Goal: Task Accomplishment & Management: Complete application form

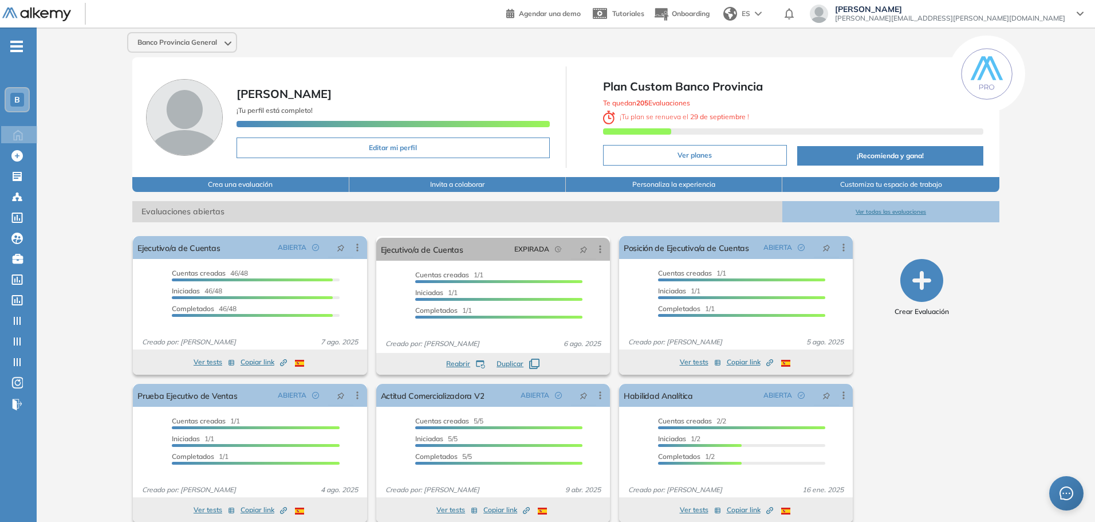
click at [1009, 25] on div "Laureano Iglesias [EMAIL_ADDRESS][PERSON_NAME][DOMAIN_NAME]" at bounding box center [947, 15] width 292 height 21
click at [1014, 15] on span "[PERSON_NAME][EMAIL_ADDRESS][PERSON_NAME][DOMAIN_NAME]" at bounding box center [950, 18] width 230 height 9
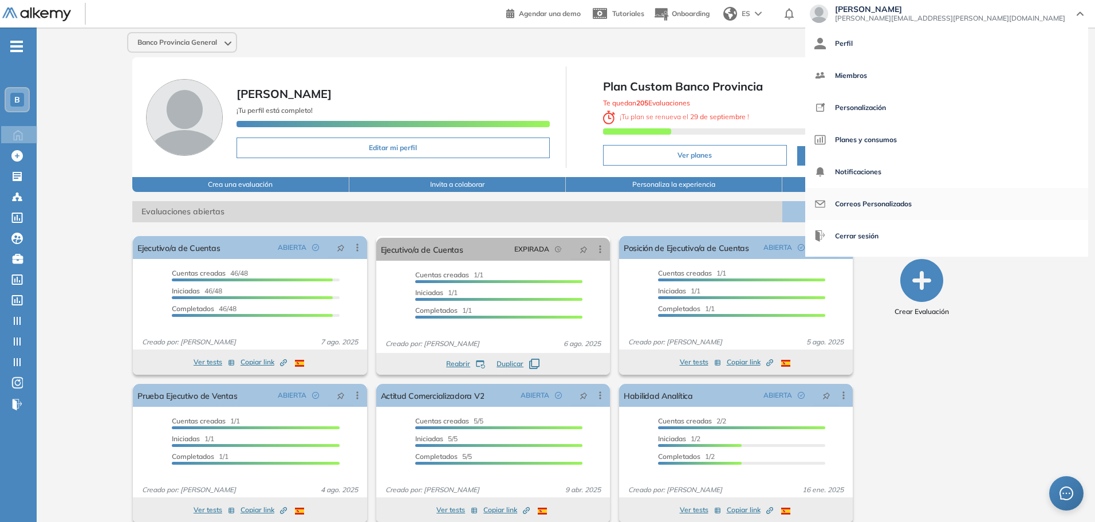
click at [912, 203] on span "Correos Personalizados" at bounding box center [873, 203] width 77 height 27
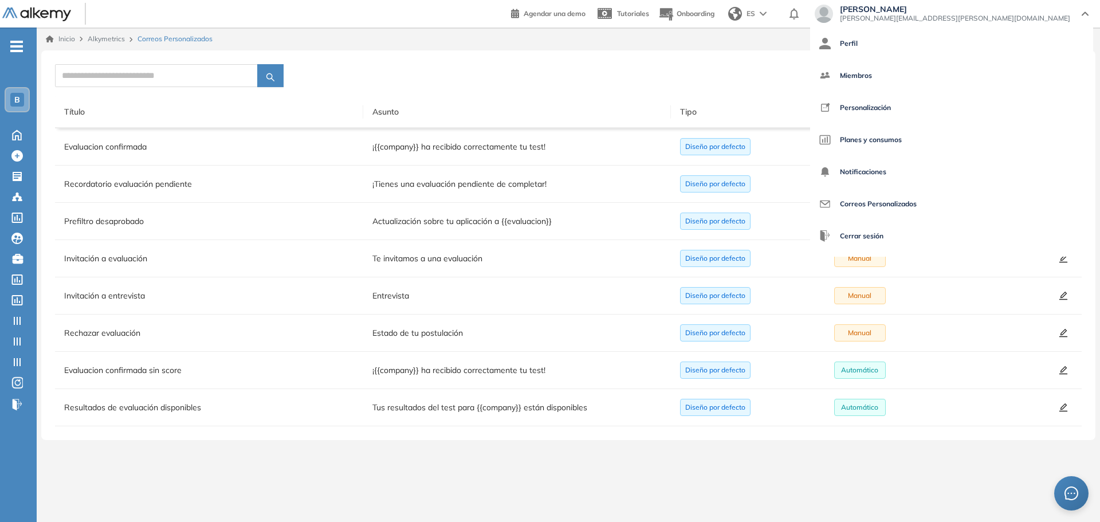
click at [888, 73] on div at bounding box center [506, 75] width 902 height 23
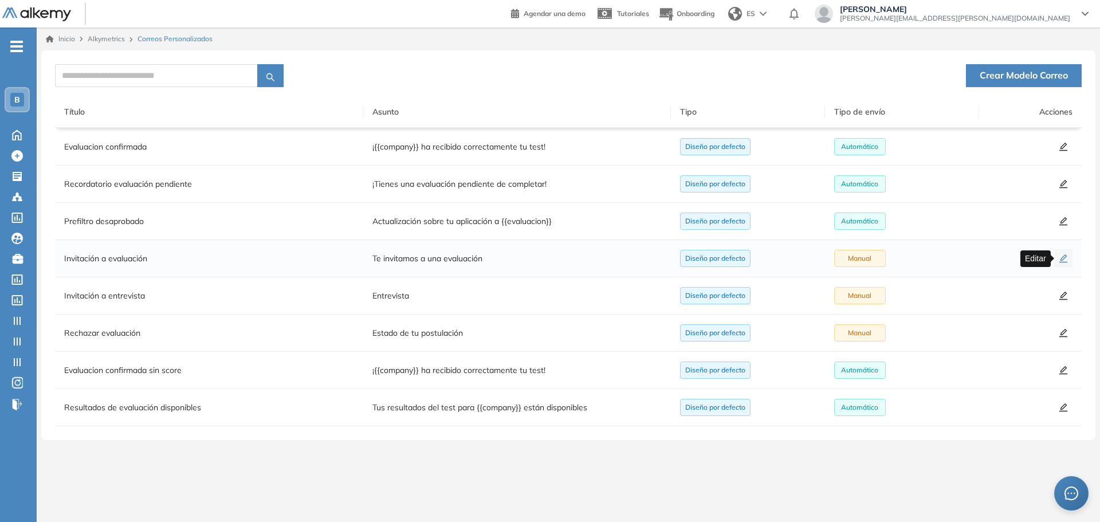
click at [1058, 255] on button "button" at bounding box center [1063, 258] width 18 height 18
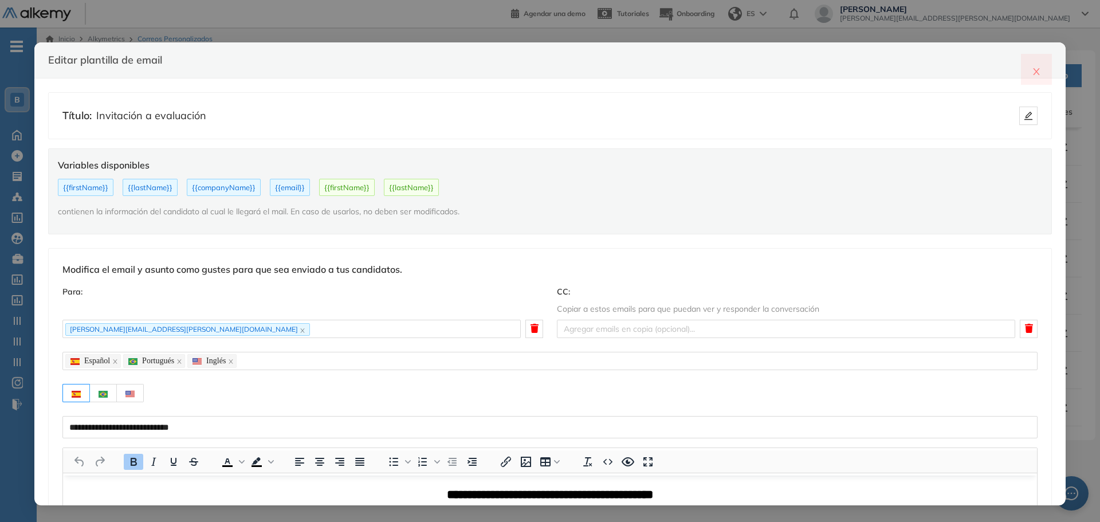
click at [1040, 70] on icon "close" at bounding box center [1036, 71] width 9 height 9
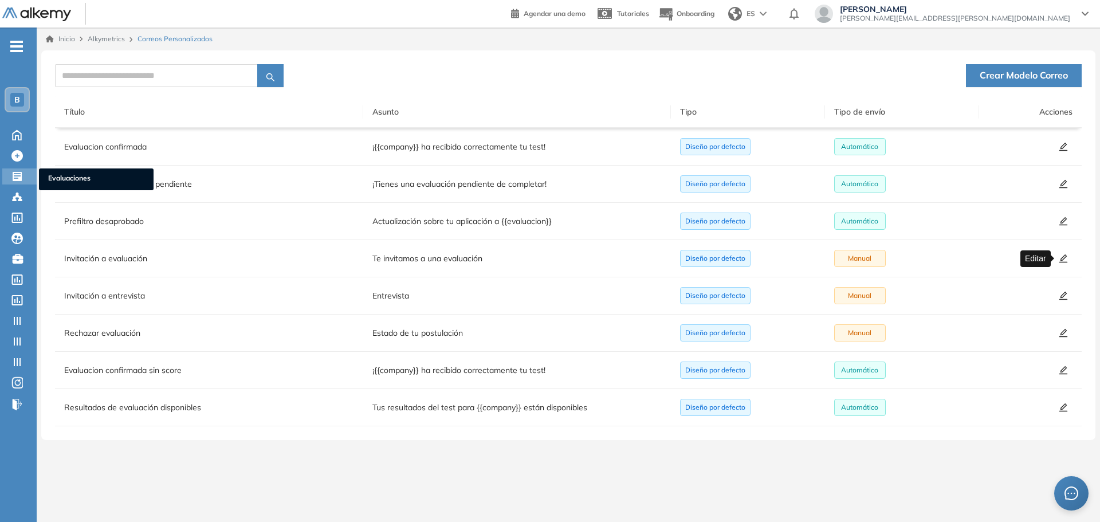
click at [13, 181] on icon at bounding box center [17, 176] width 9 height 9
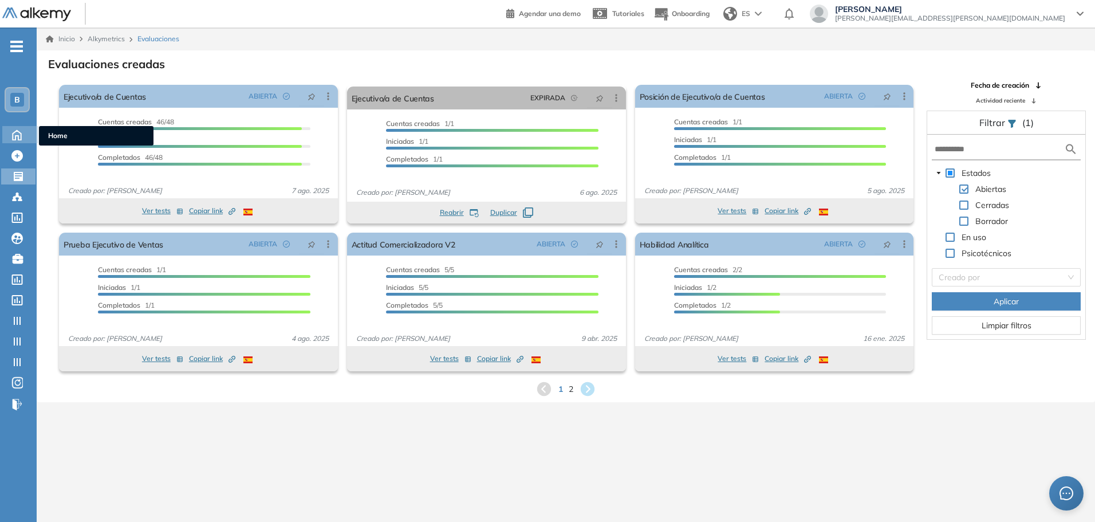
click at [18, 129] on icon at bounding box center [17, 134] width 20 height 14
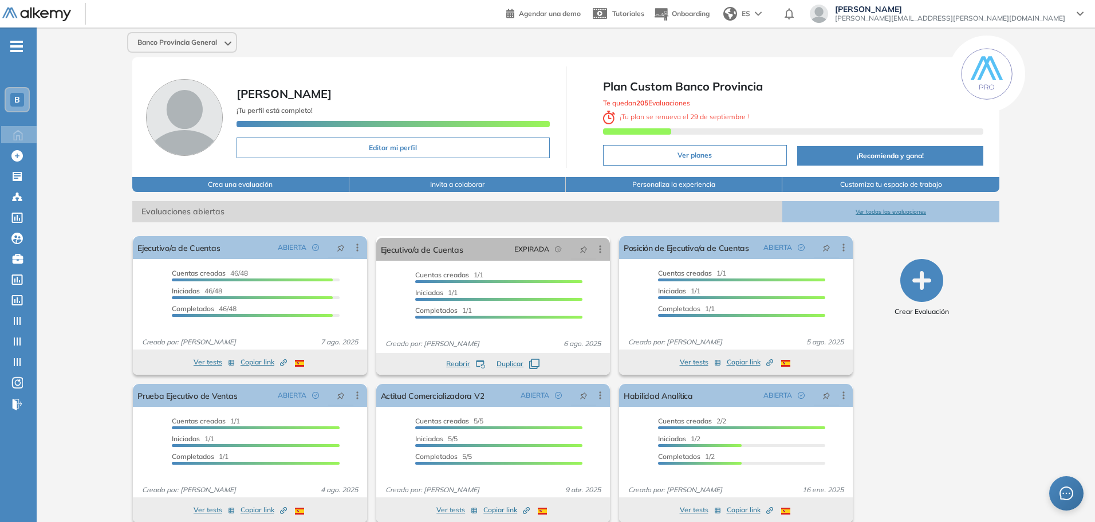
click at [200, 47] on div "Banco Provincia General" at bounding box center [182, 42] width 108 height 18
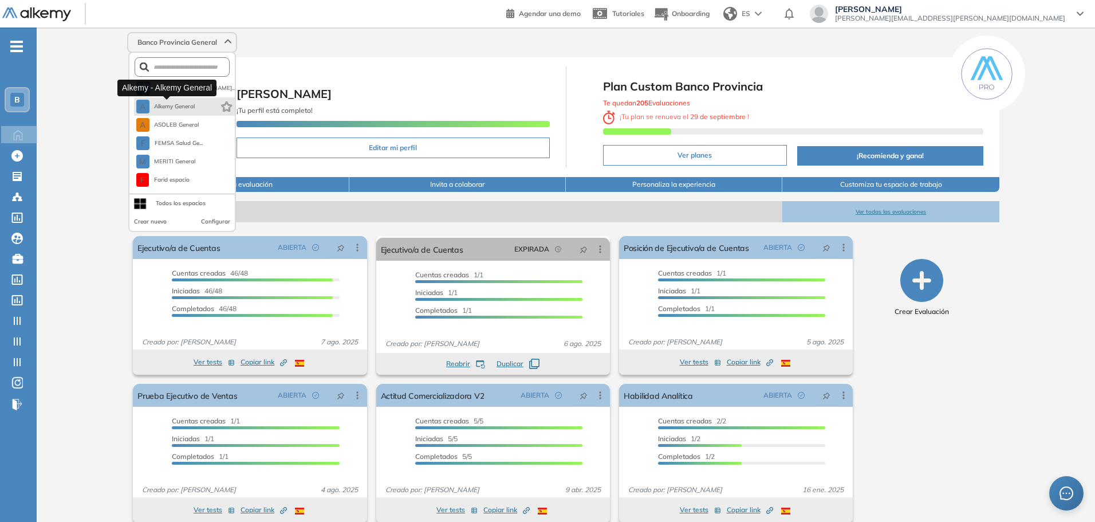
click at [188, 105] on span "Alkemy General" at bounding box center [174, 106] width 41 height 9
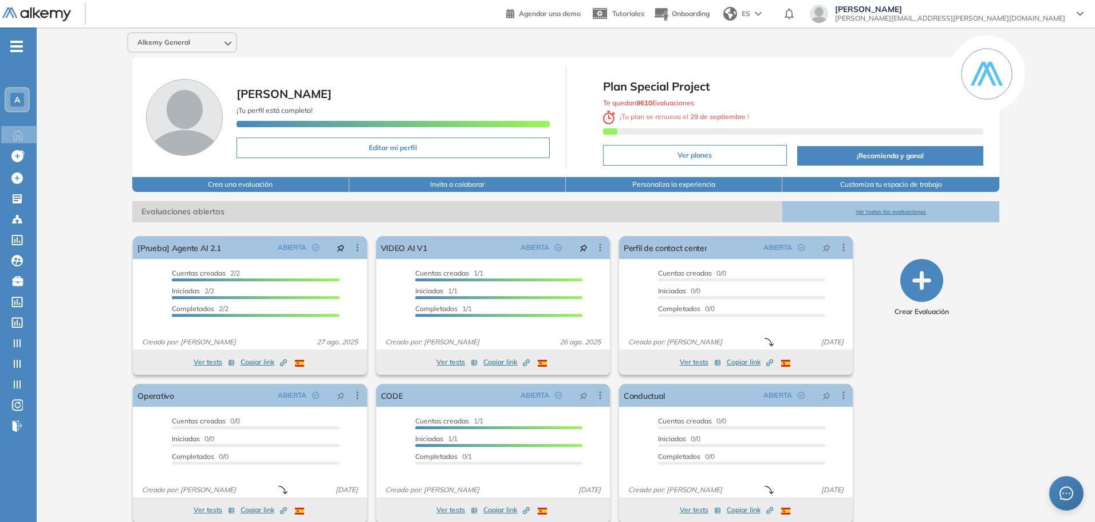
click at [762, 13] on img at bounding box center [758, 13] width 7 height 5
click at [776, 55] on li "Inglés" at bounding box center [747, 57] width 57 height 18
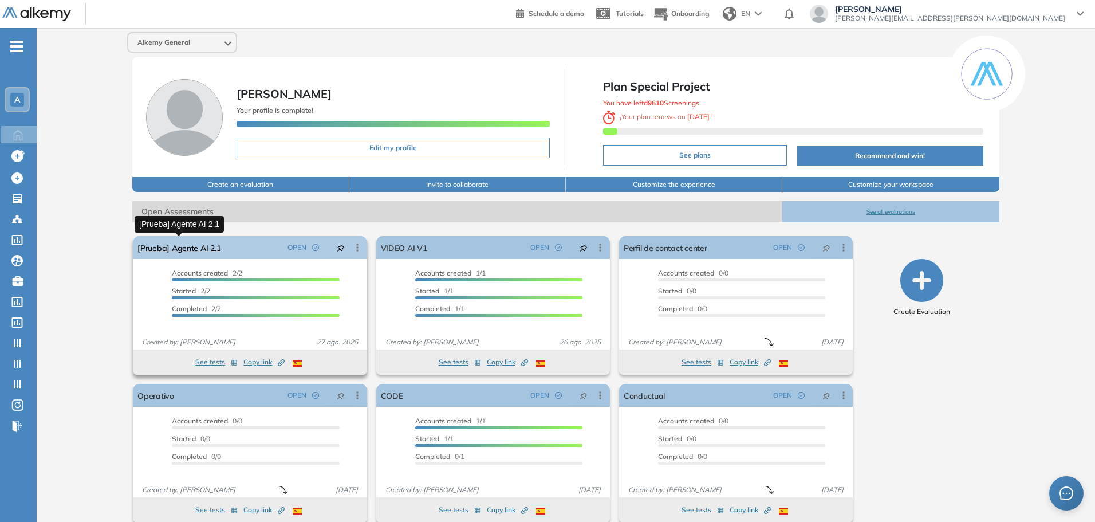
click at [207, 247] on link "[Prueba] Agente AI 2.1" at bounding box center [178, 247] width 83 height 23
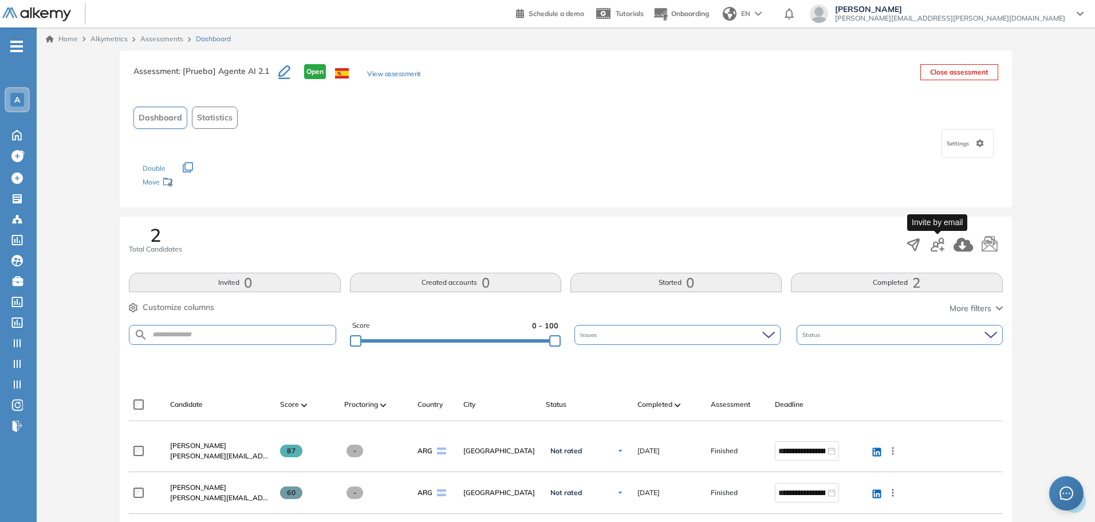
click at [940, 245] on icon "button" at bounding box center [938, 245] width 14 height 14
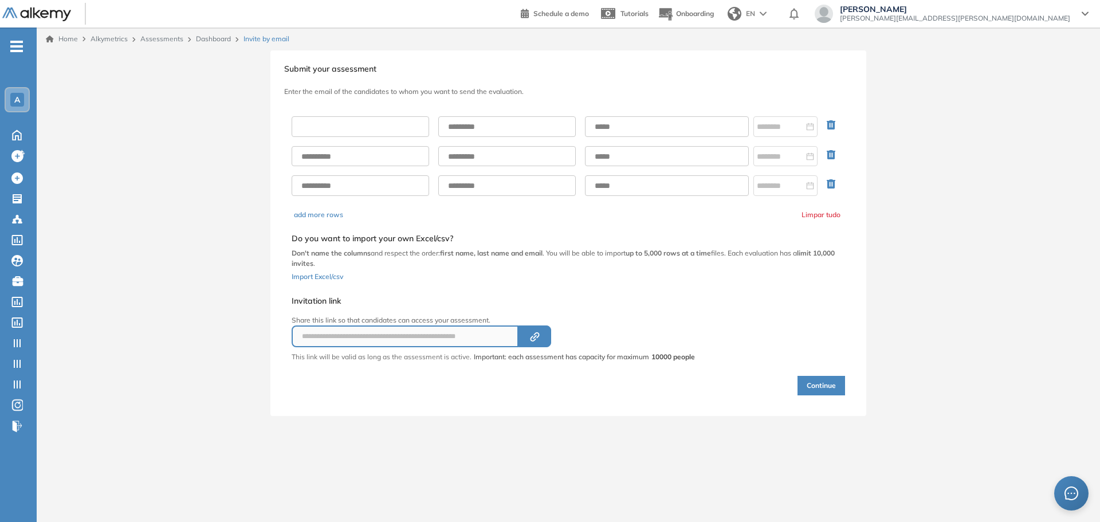
click at [392, 132] on input "text" at bounding box center [360, 126] width 137 height 21
type input "********"
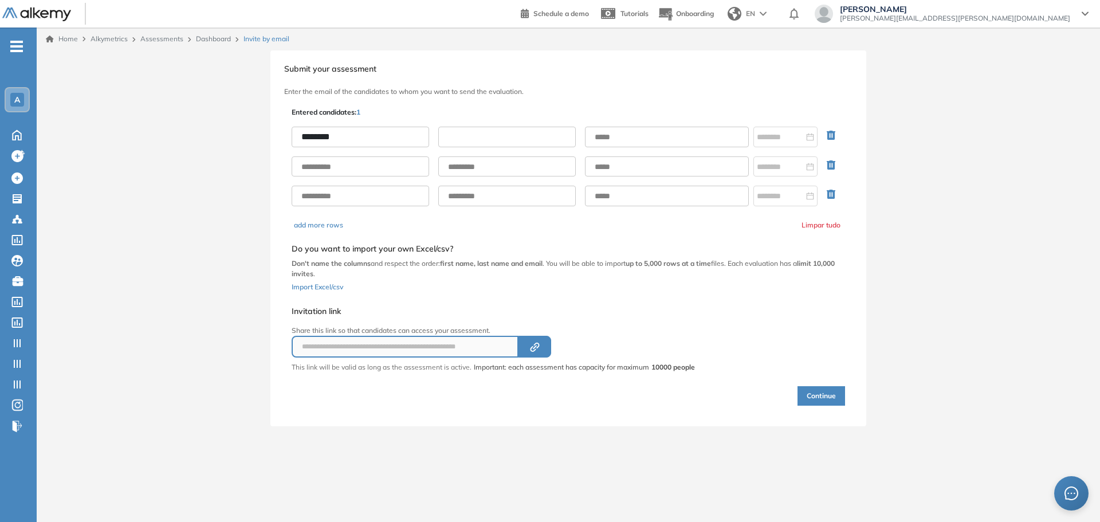
click at [489, 136] on input "text" at bounding box center [506, 137] width 137 height 21
type input "********"
click at [629, 139] on input "text" at bounding box center [667, 137] width 164 height 21
type input "**********"
click at [825, 395] on button "Continue" at bounding box center [821, 395] width 48 height 19
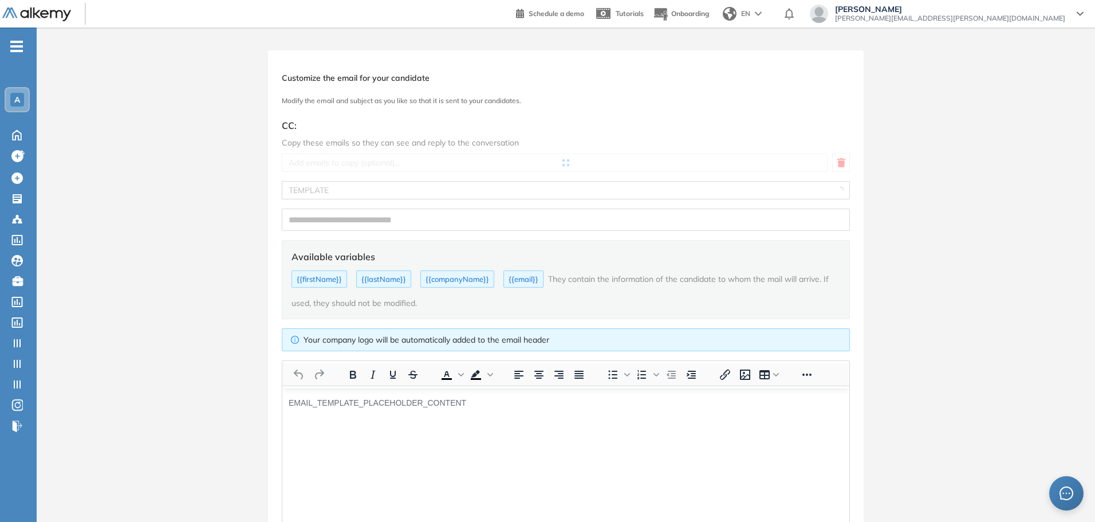
type input "**********"
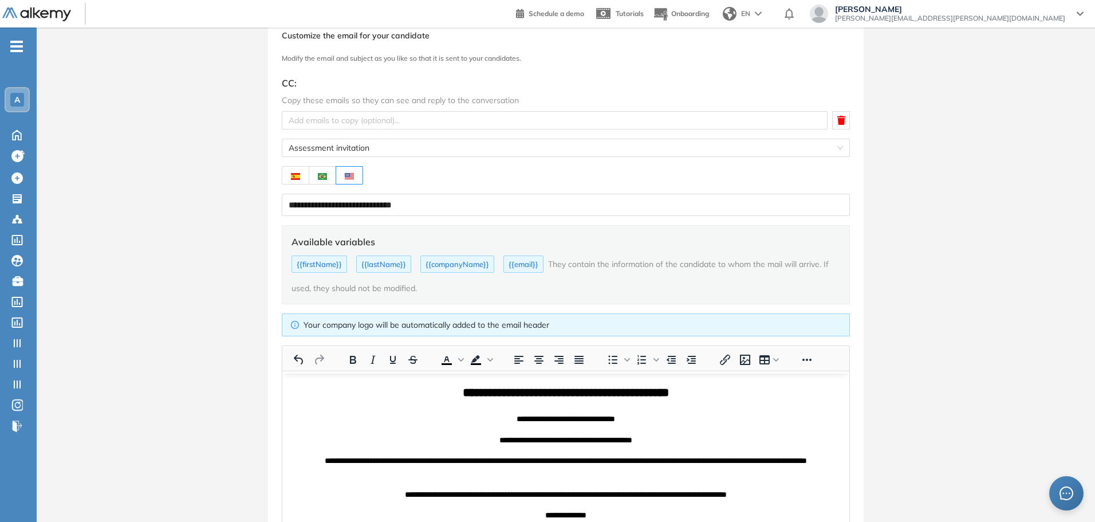
scroll to position [17, 0]
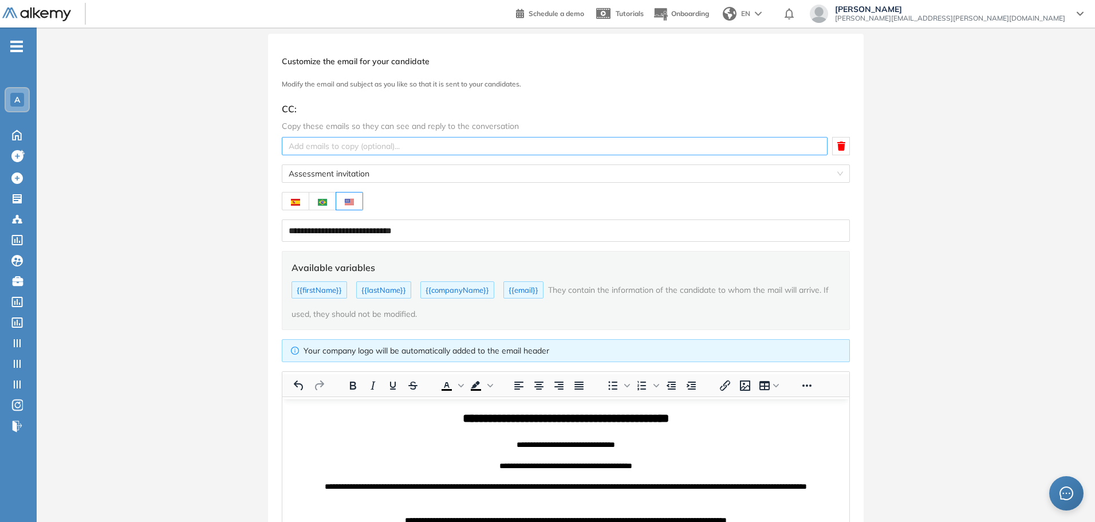
click at [360, 141] on div at bounding box center [555, 146] width 540 height 14
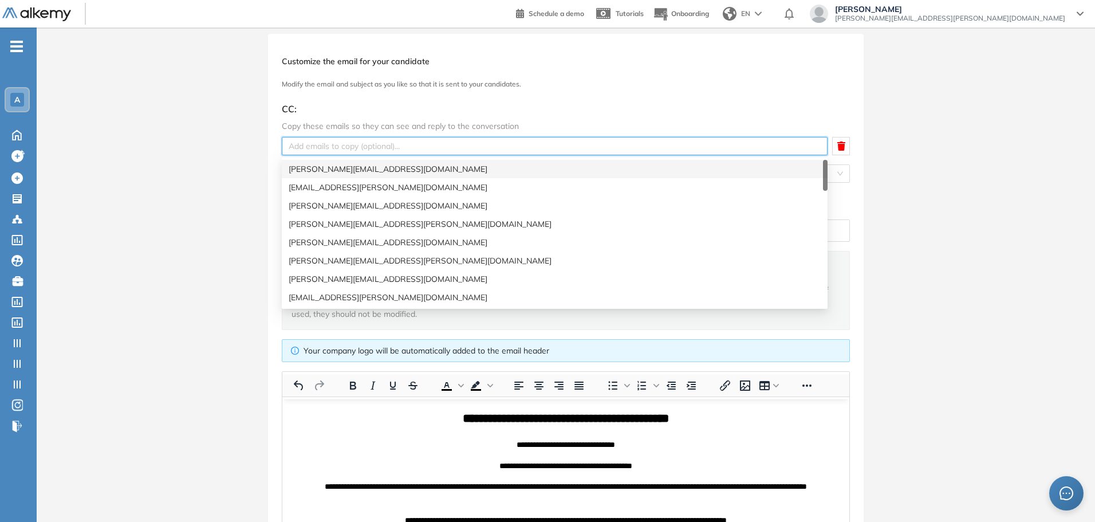
click at [246, 143] on div "**********" at bounding box center [566, 345] width 1059 height 622
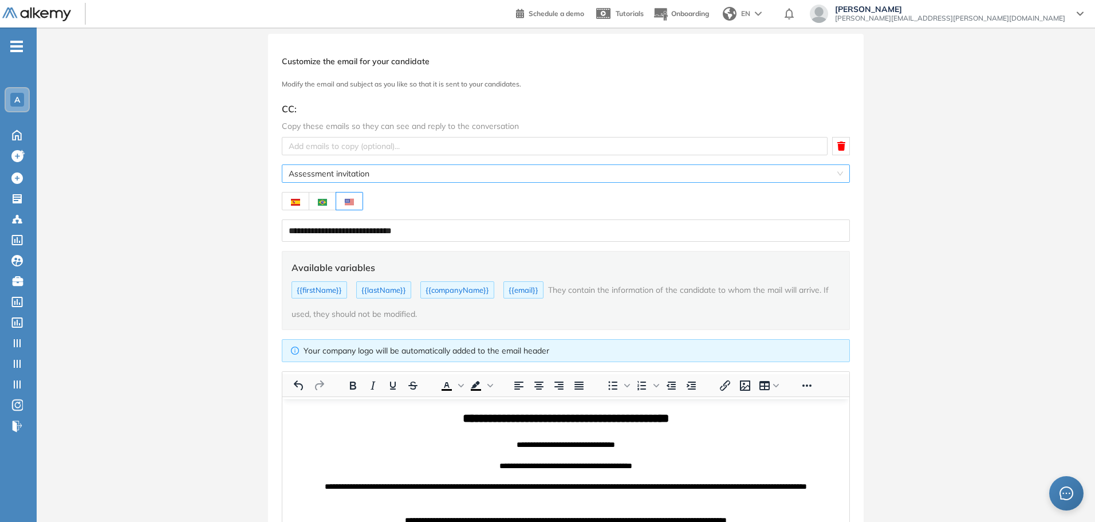
click at [326, 172] on span "Assessment invitation" at bounding box center [566, 173] width 554 height 17
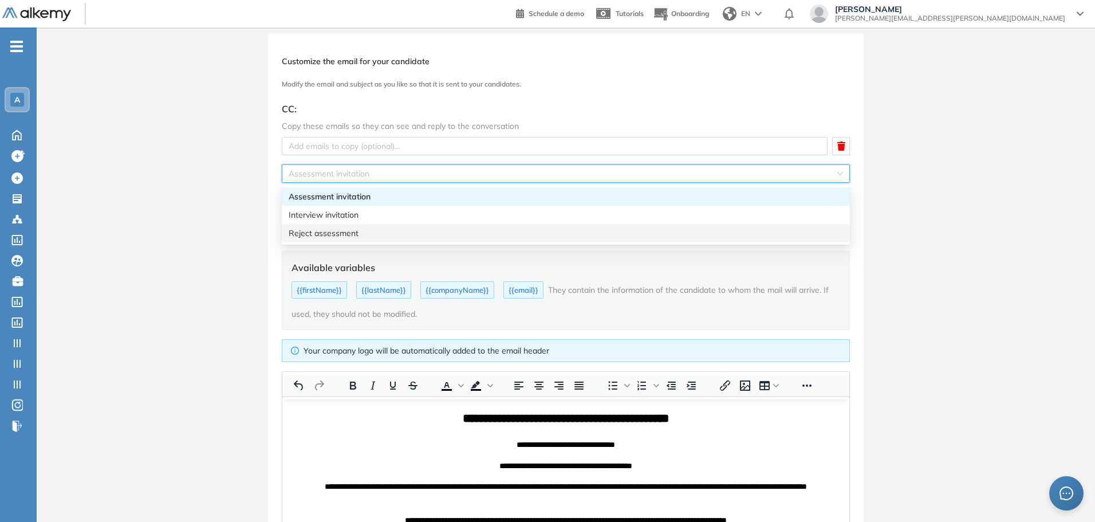
click at [211, 268] on div "**********" at bounding box center [566, 345] width 1059 height 622
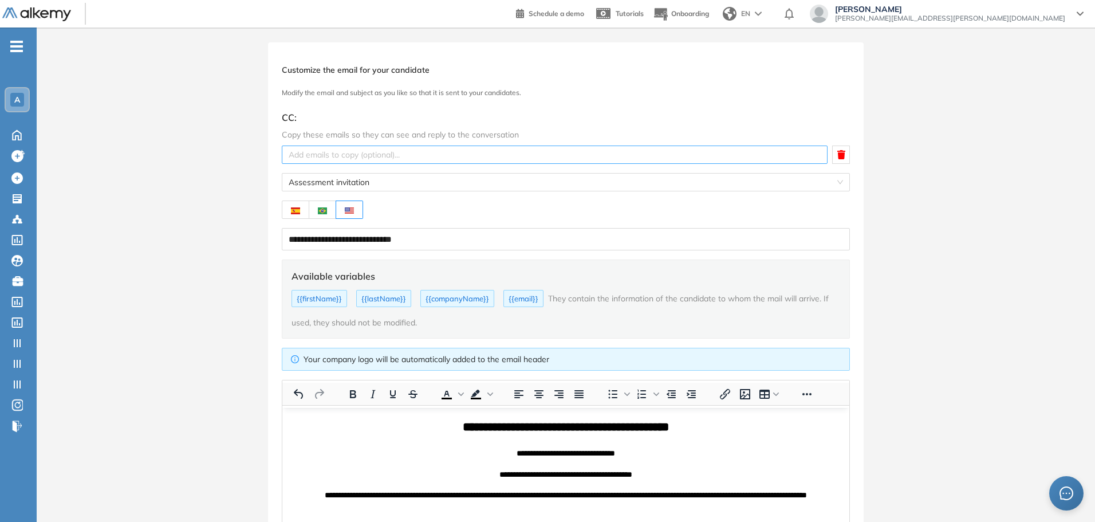
scroll to position [0, 0]
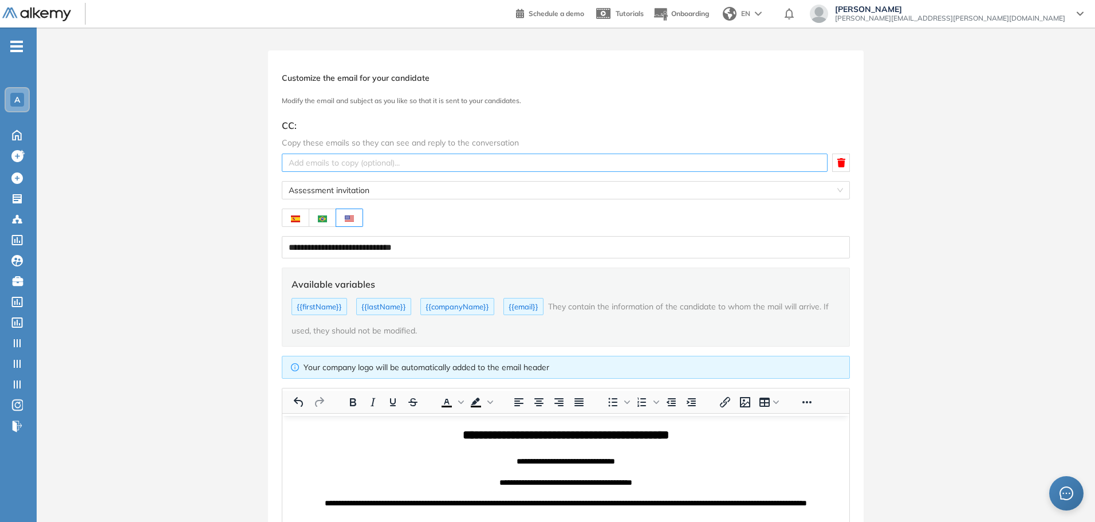
click at [444, 170] on div at bounding box center [555, 163] width 540 height 14
click at [247, 163] on div "**********" at bounding box center [566, 361] width 1059 height 622
click at [22, 102] on div "A" at bounding box center [17, 100] width 14 height 14
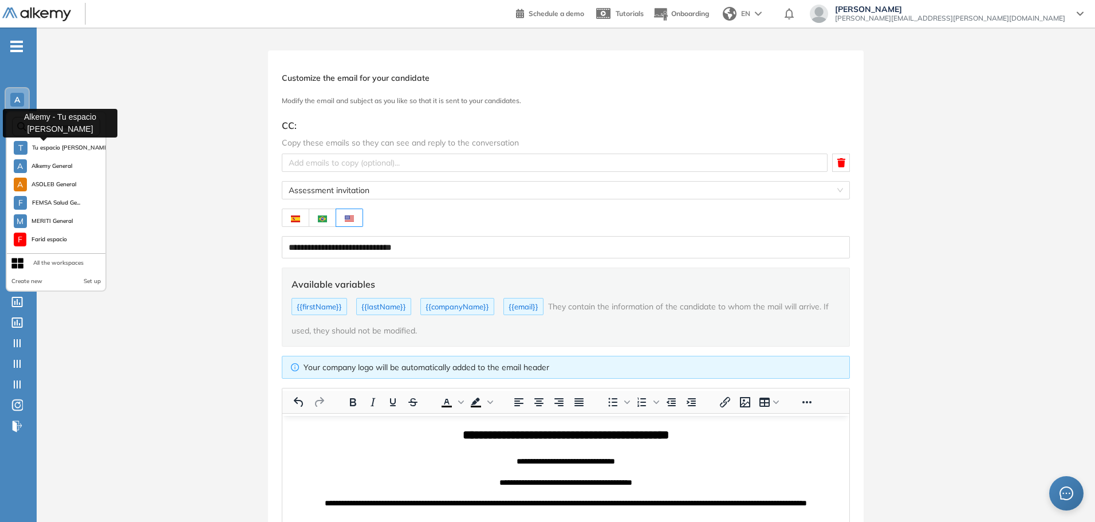
click at [54, 149] on span "Tu espacio [PERSON_NAME]..." at bounding box center [69, 147] width 74 height 9
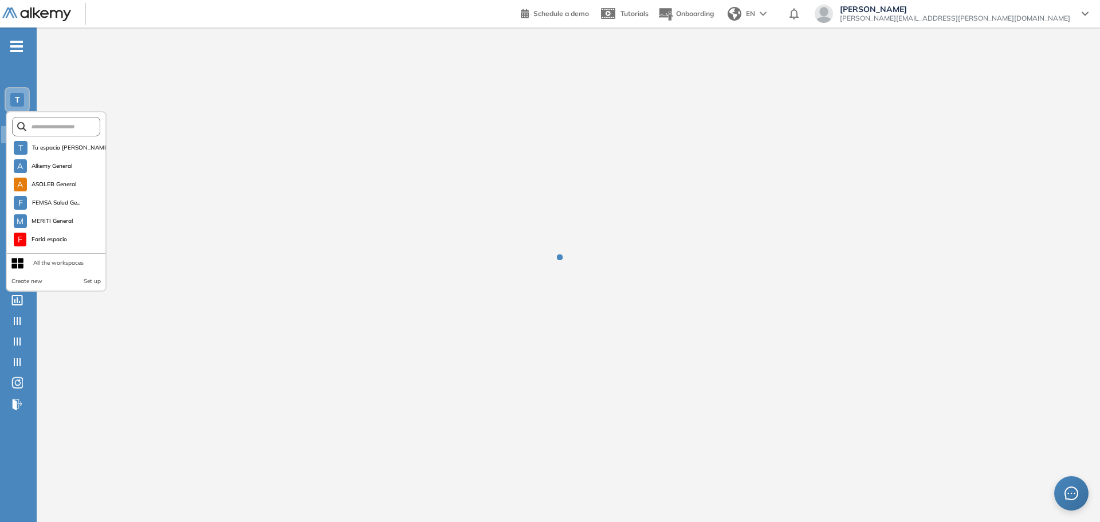
click at [17, 46] on icon "-" at bounding box center [16, 46] width 13 height 2
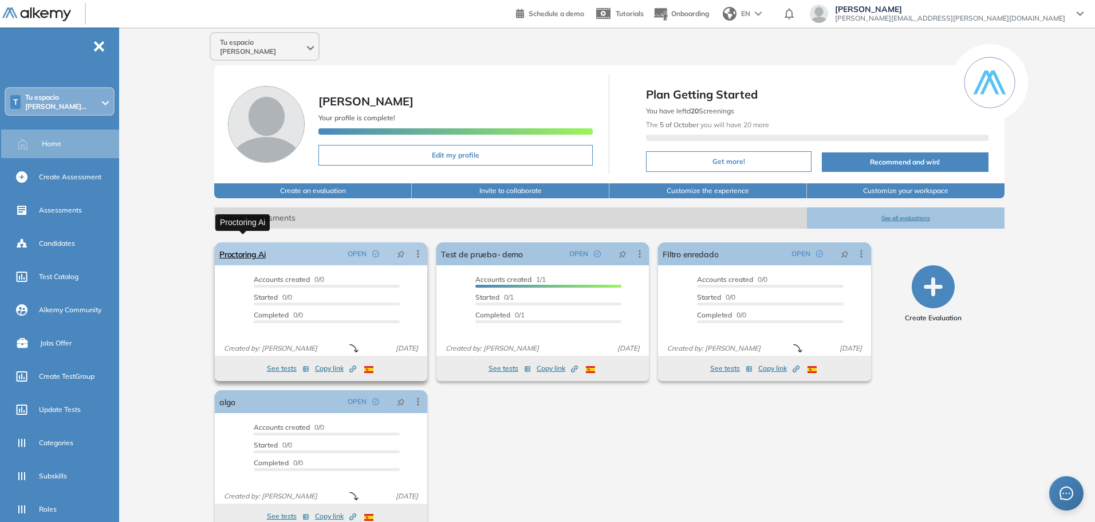
click at [235, 242] on link "Proctoring Ai" at bounding box center [242, 253] width 46 height 23
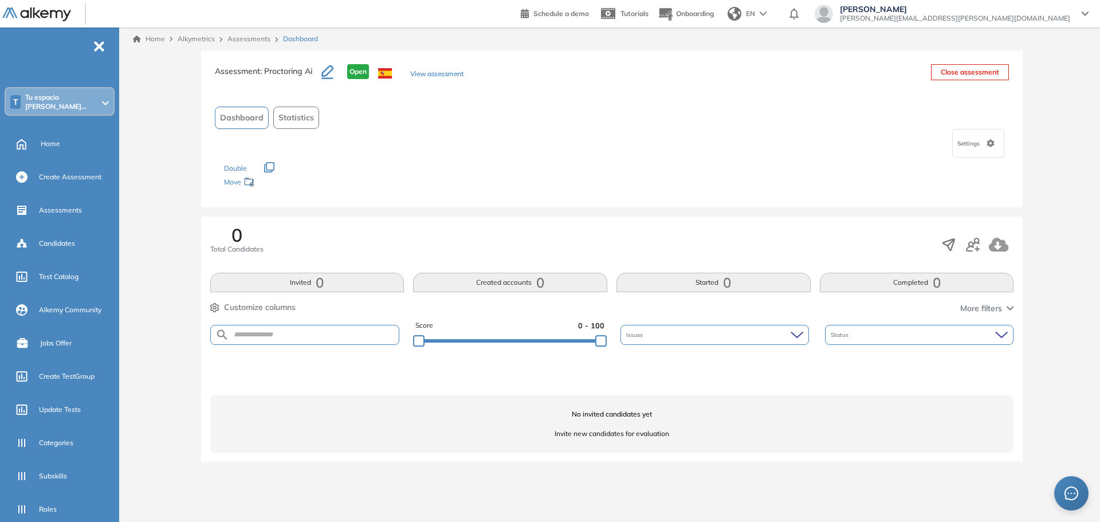
click at [976, 255] on div "0 Total Candidates" at bounding box center [612, 245] width 804 height 38
click at [976, 245] on icon "button" at bounding box center [973, 245] width 14 height 14
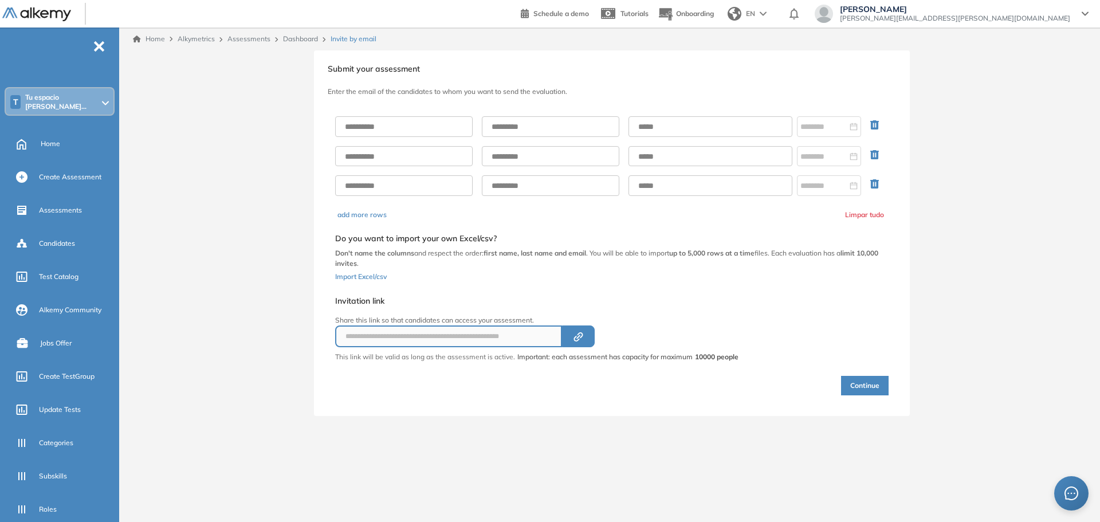
click at [300, 40] on link "Dashboard" at bounding box center [300, 38] width 35 height 9
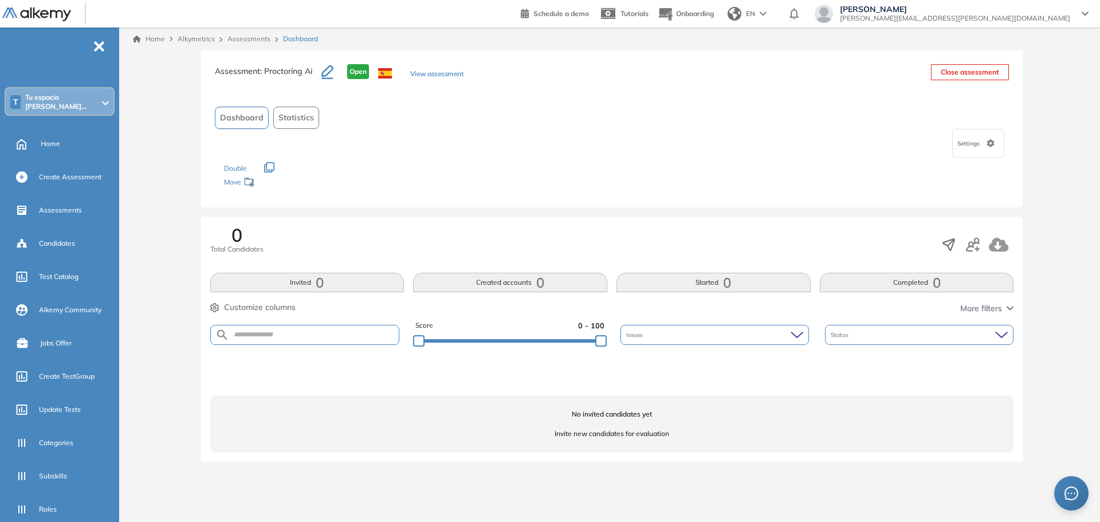
click at [249, 39] on link "Assessments" at bounding box center [248, 38] width 43 height 9
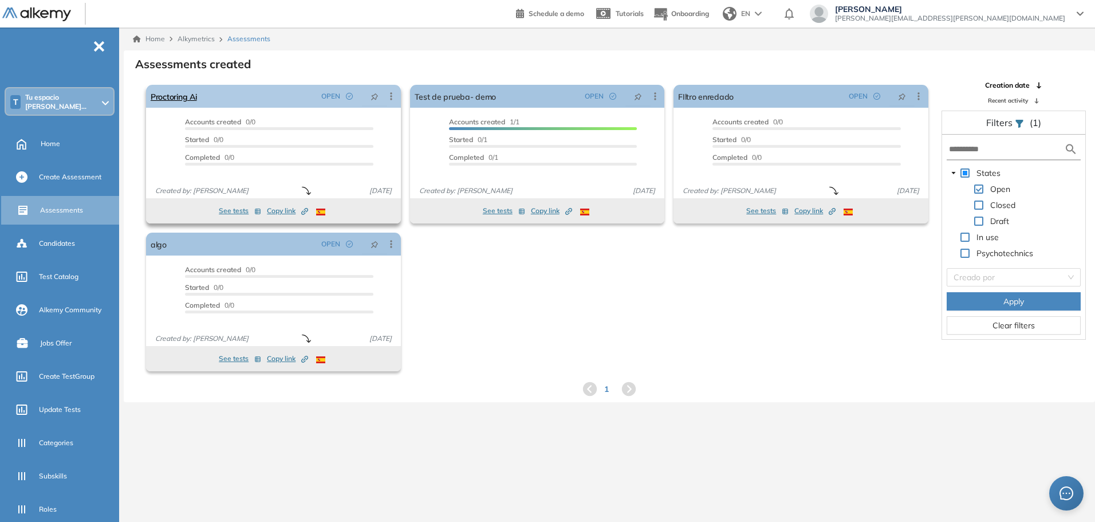
click at [391, 95] on icon at bounding box center [391, 96] width 11 height 11
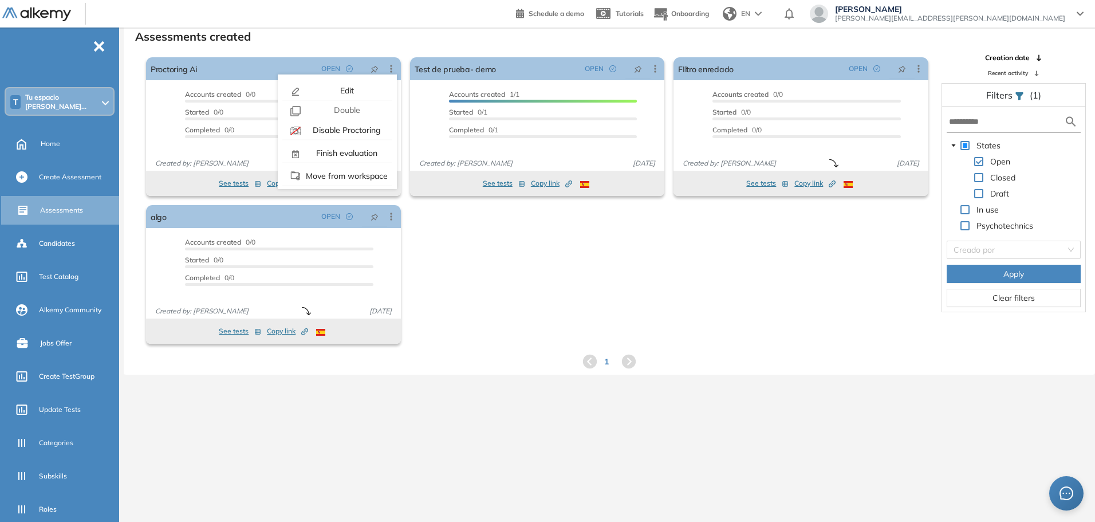
click at [499, 297] on div "Proctoring will be enabled "Important: Users who have already completed the ass…" at bounding box center [537, 201] width 792 height 296
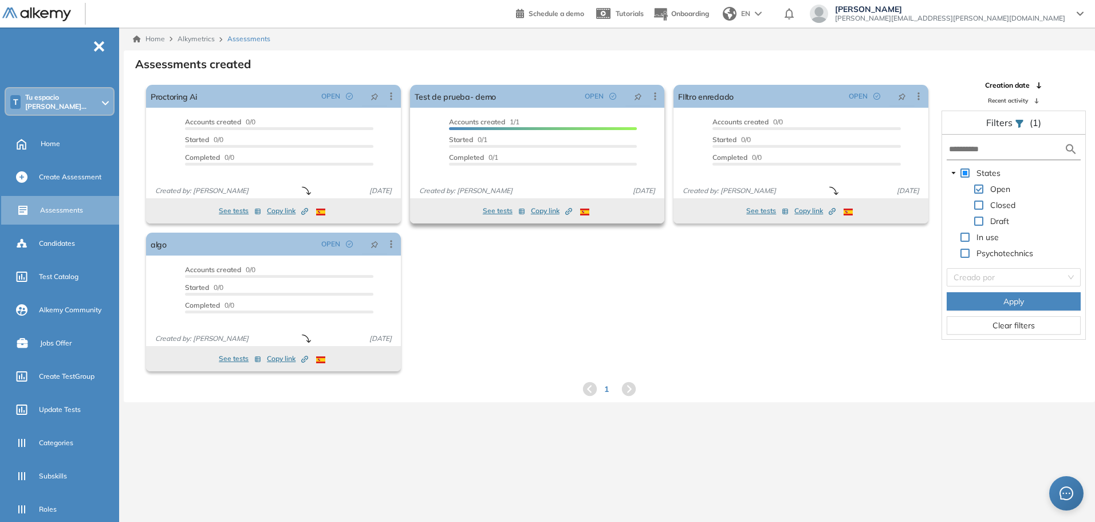
click at [559, 212] on span "Copy link Created by potrace 1.16, written by [PERSON_NAME] [DATE]-[DATE]" at bounding box center [551, 211] width 41 height 10
click at [499, 210] on button "See tests" at bounding box center [504, 211] width 42 height 14
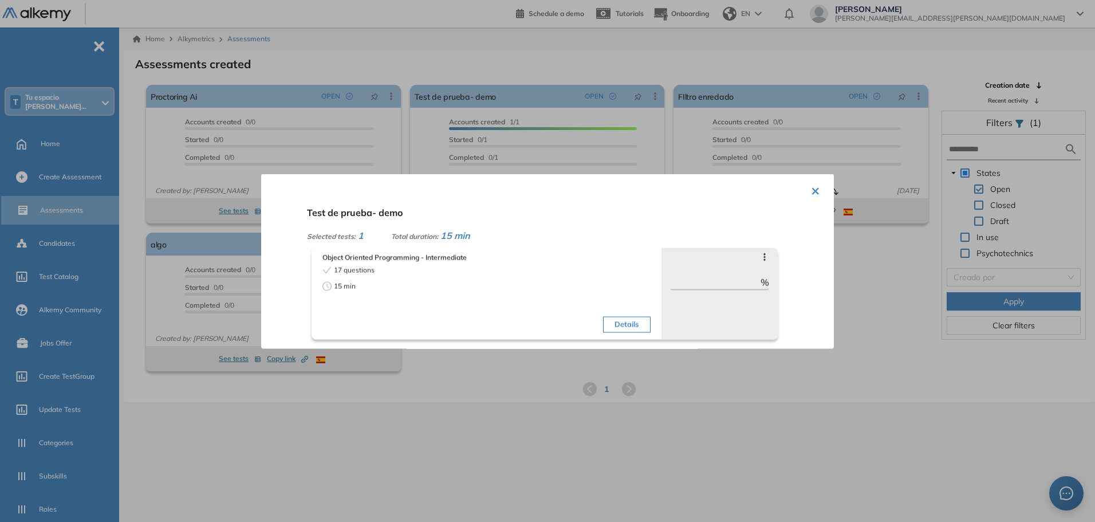
click at [622, 375] on div at bounding box center [547, 261] width 1095 height 522
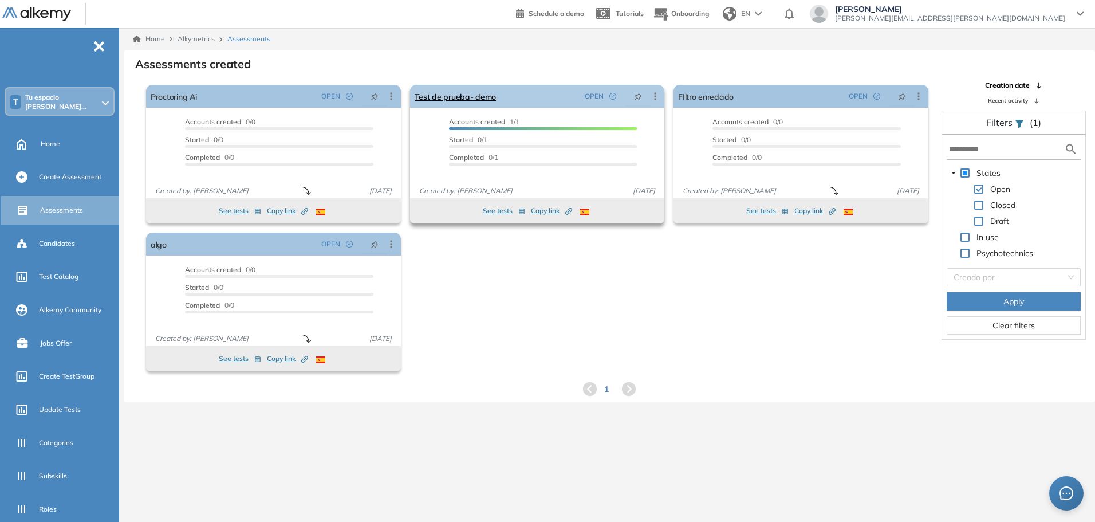
click at [650, 97] on icon at bounding box center [655, 96] width 11 height 11
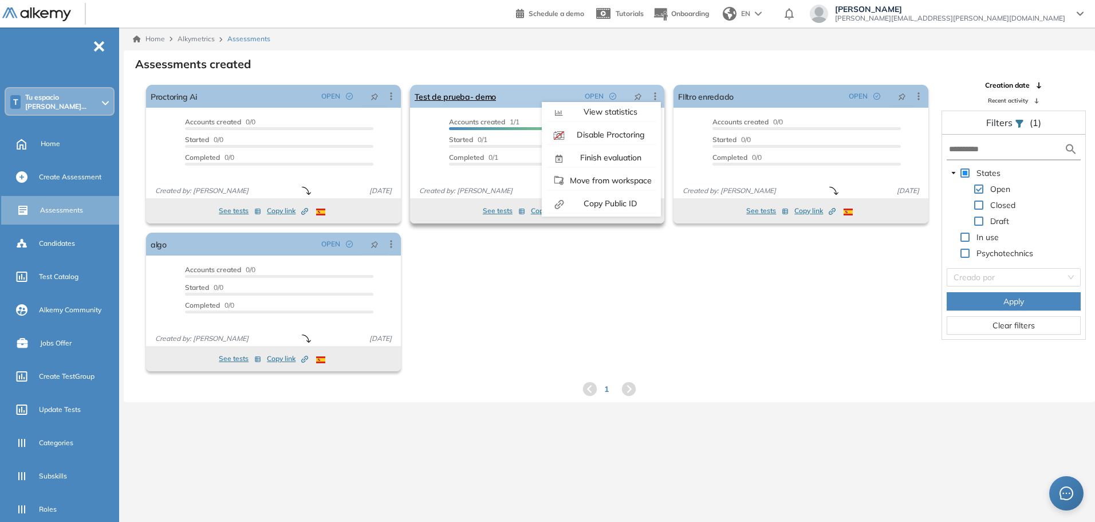
scroll to position [72, 0]
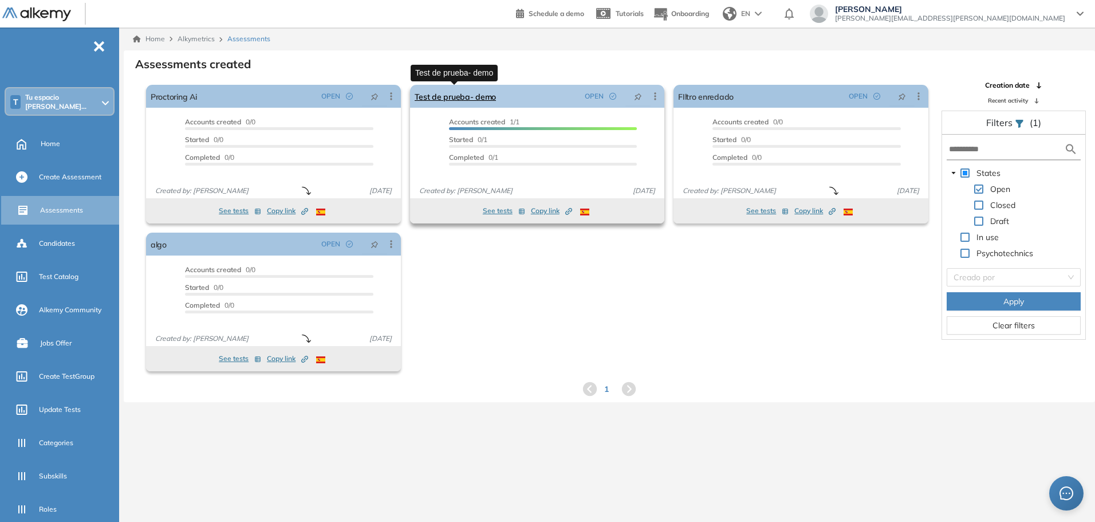
click at [465, 96] on link "Test de prueba- demo" at bounding box center [456, 96] width 82 height 23
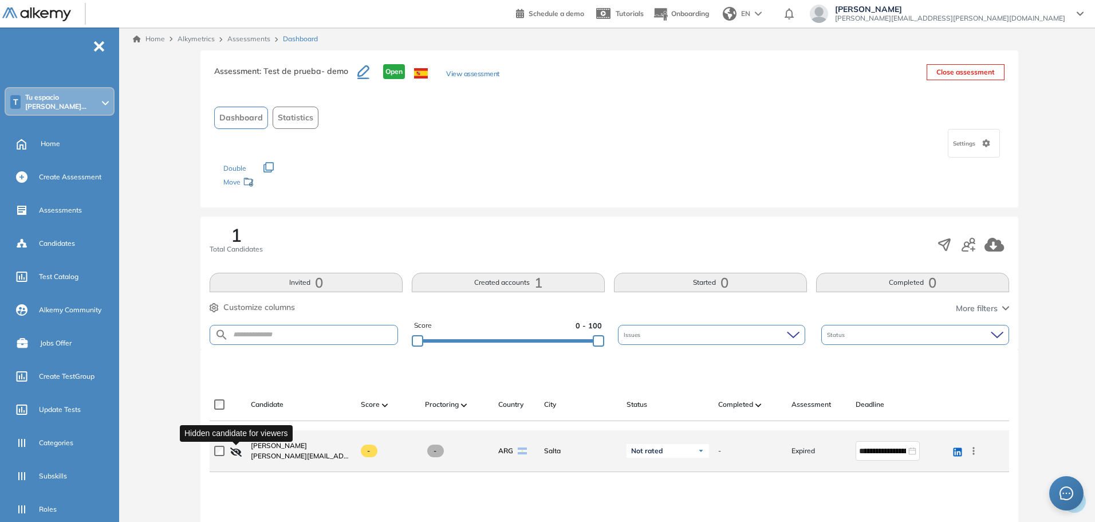
click at [238, 450] on icon "button" at bounding box center [235, 451] width 11 height 9
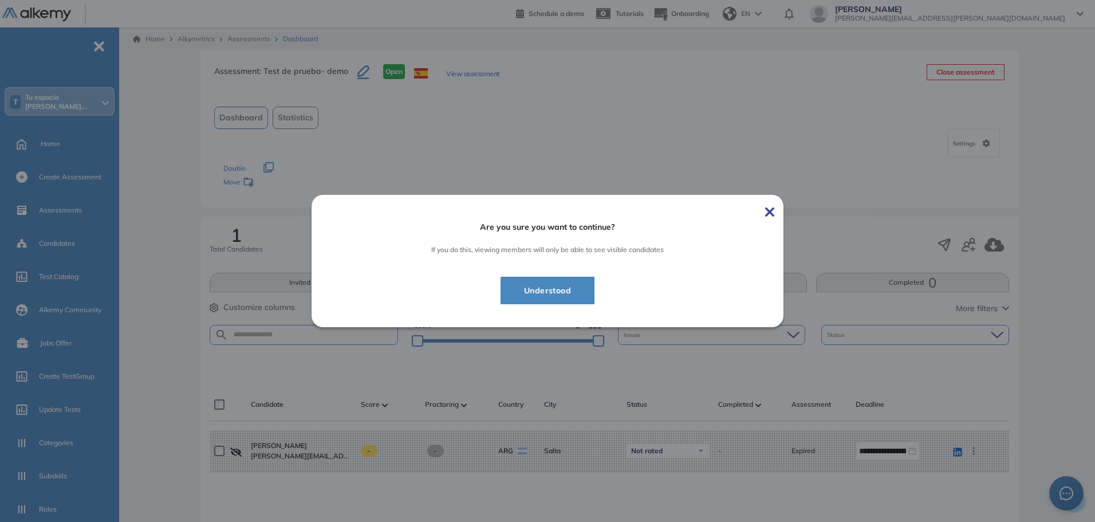
click at [570, 286] on span "Understood" at bounding box center [547, 291] width 65 height 14
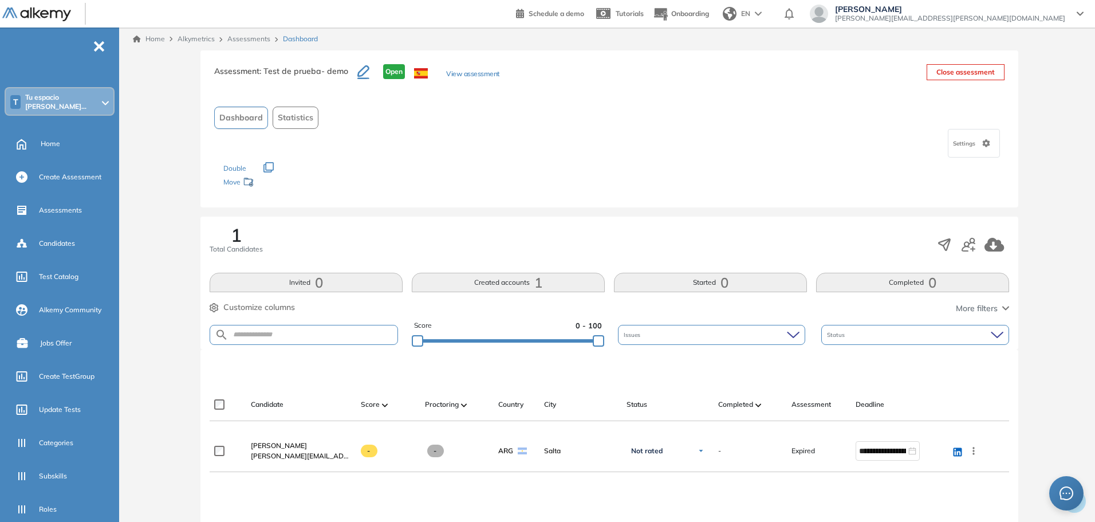
click at [1002, 310] on icon "button" at bounding box center [1005, 308] width 7 height 5
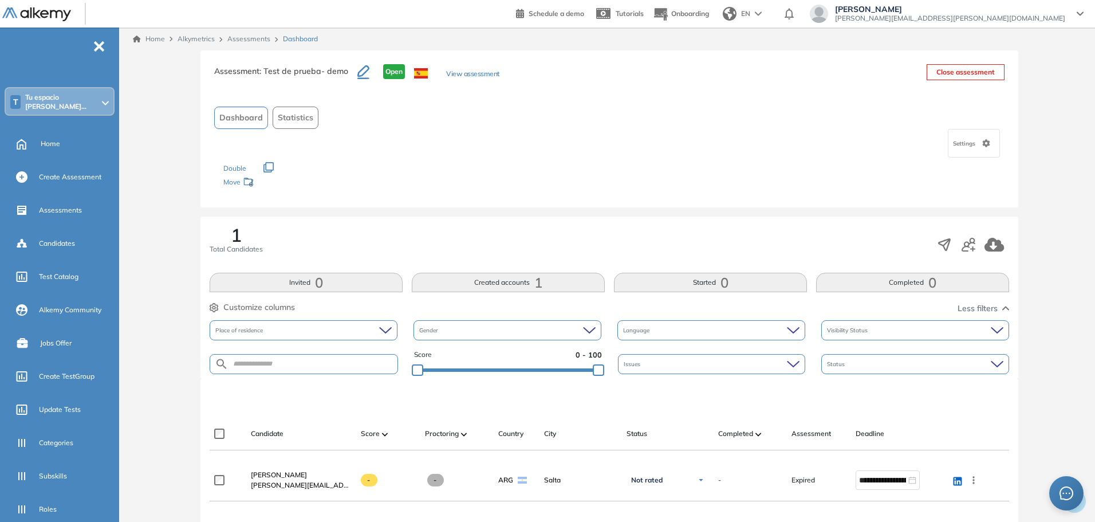
click at [964, 147] on span "Settings" at bounding box center [965, 143] width 25 height 9
click at [862, 156] on div "Settings" at bounding box center [609, 143] width 791 height 29
click at [967, 243] on icon "button" at bounding box center [969, 245] width 14 height 14
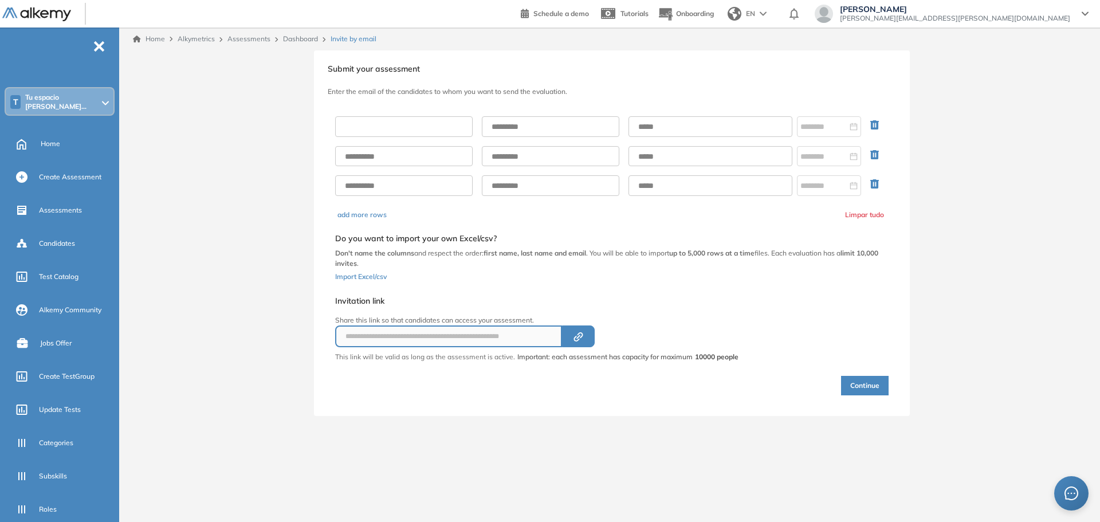
click at [353, 129] on input "text" at bounding box center [403, 126] width 137 height 21
type input "********"
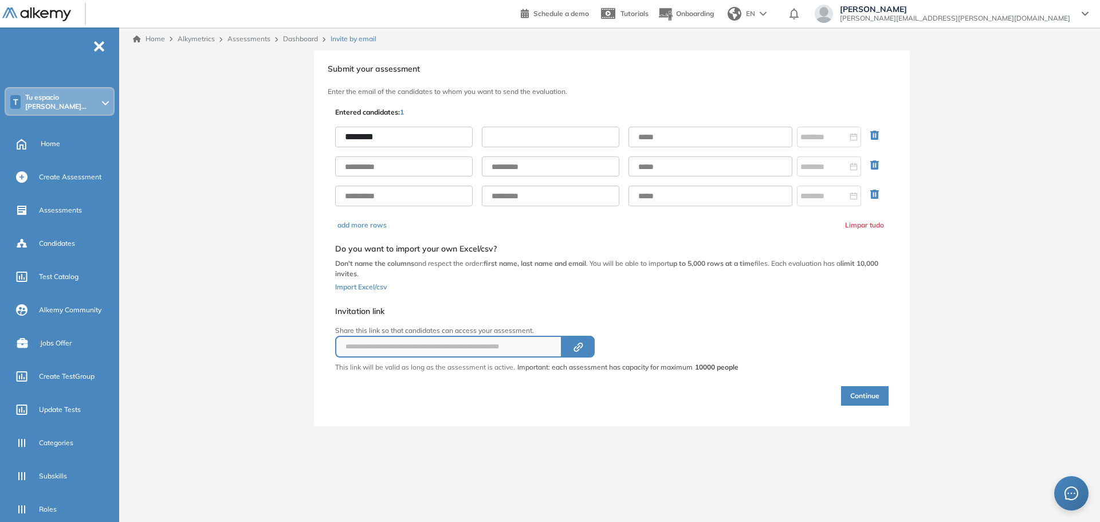
click at [516, 147] on input "text" at bounding box center [550, 137] width 137 height 21
type input "********"
click at [664, 139] on input "text" at bounding box center [710, 137] width 164 height 21
click at [646, 133] on input "text" at bounding box center [710, 137] width 164 height 21
type input "**********"
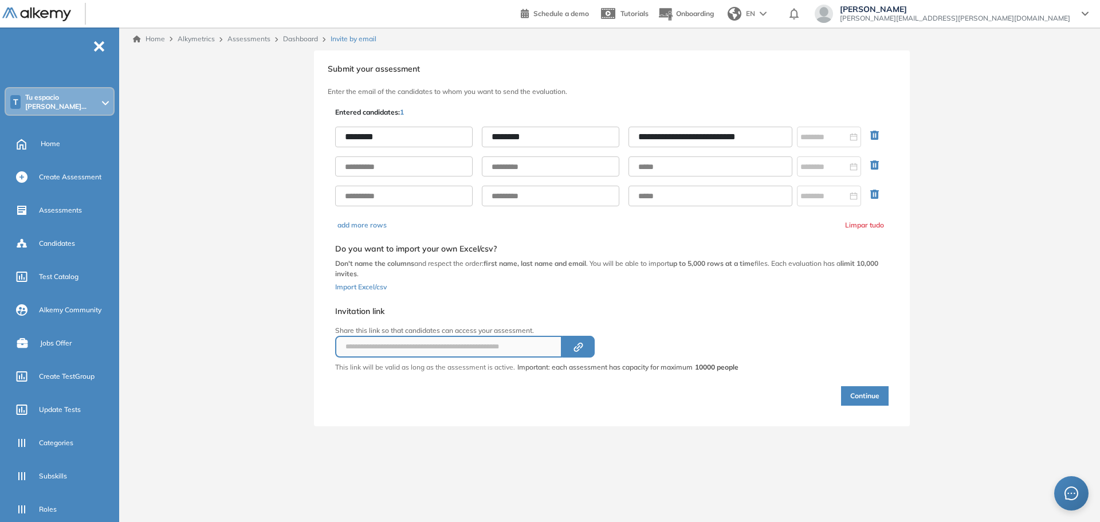
click at [1010, 316] on div "**********" at bounding box center [612, 238] width 976 height 376
click at [864, 398] on button "Continue" at bounding box center [865, 395] width 48 height 19
click at [864, 398] on div at bounding box center [866, 395] width 46 height 46
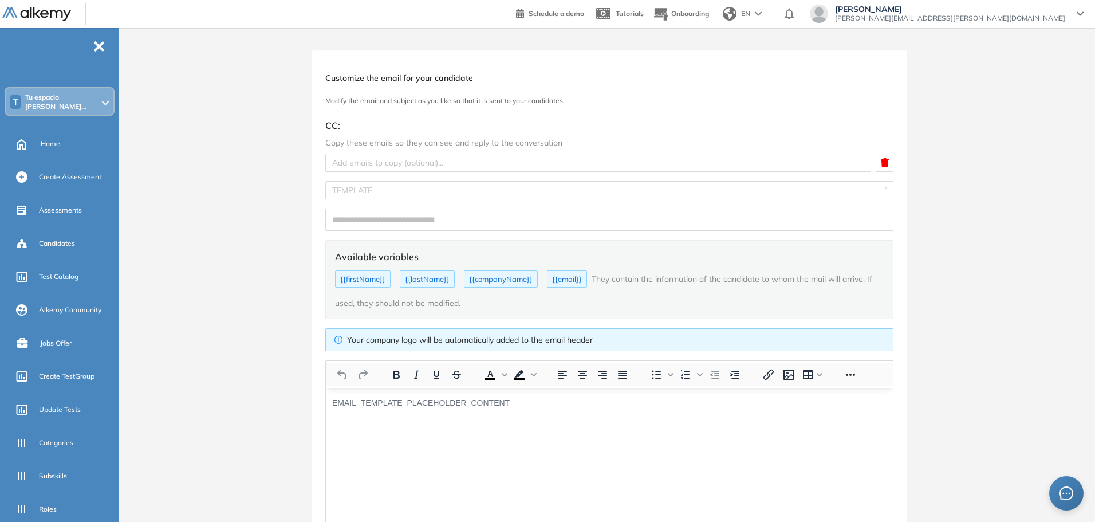
type input "**********"
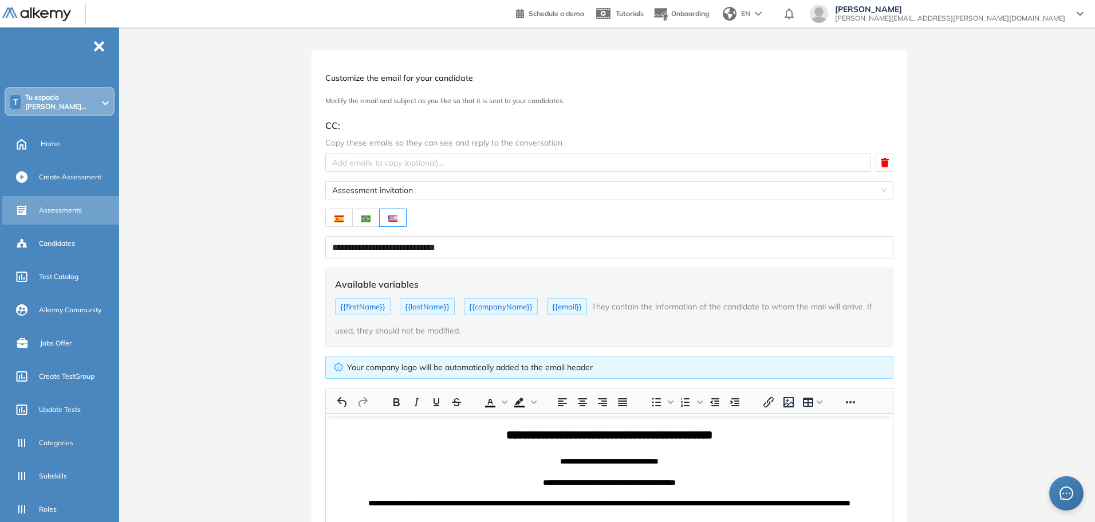
click at [68, 212] on div "Assessments" at bounding box center [78, 209] width 78 height 19
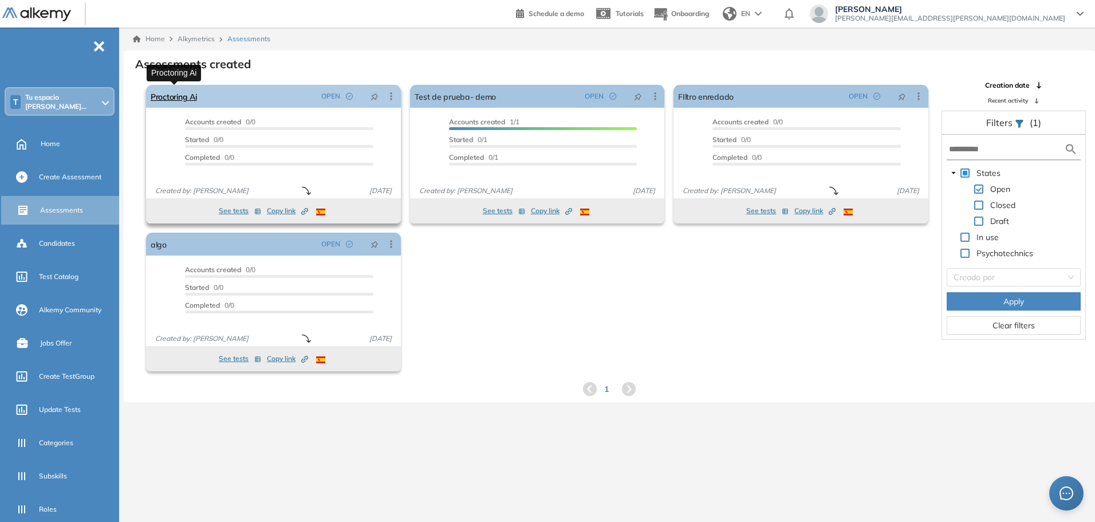
click at [191, 97] on link "Proctoring Ai" at bounding box center [174, 96] width 46 height 23
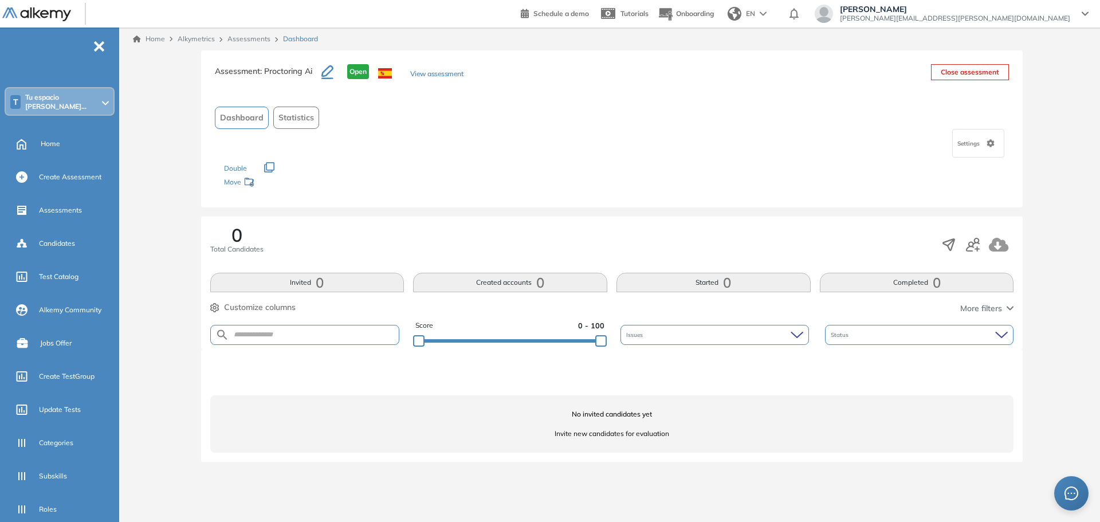
click at [283, 308] on span "Customize columns" at bounding box center [260, 307] width 72 height 12
click at [318, 237] on div "0 Total Candidates Invited 0 Created accounts 0 Started 0 Completed 0 Customize…" at bounding box center [612, 283] width 822 height 133
click at [74, 216] on div "Assessments" at bounding box center [78, 209] width 78 height 19
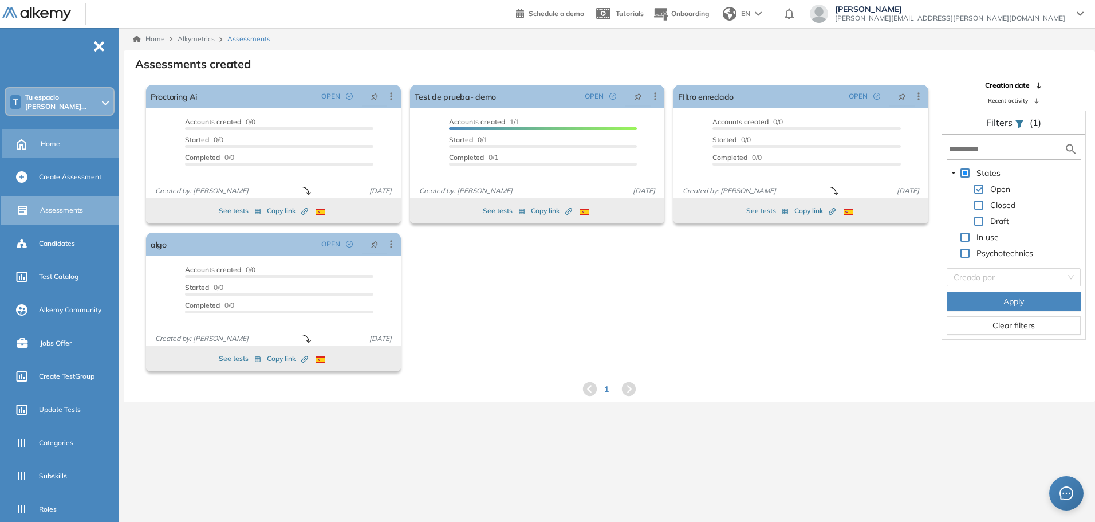
click at [52, 139] on span "Home" at bounding box center [50, 144] width 19 height 10
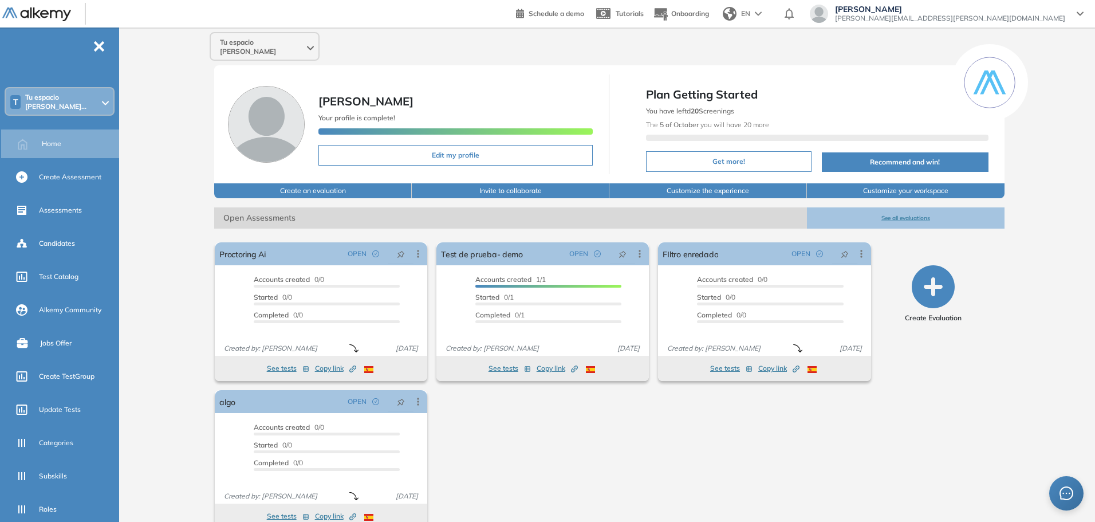
click at [268, 50] on div "Tu espacio [PERSON_NAME]" at bounding box center [265, 46] width 108 height 27
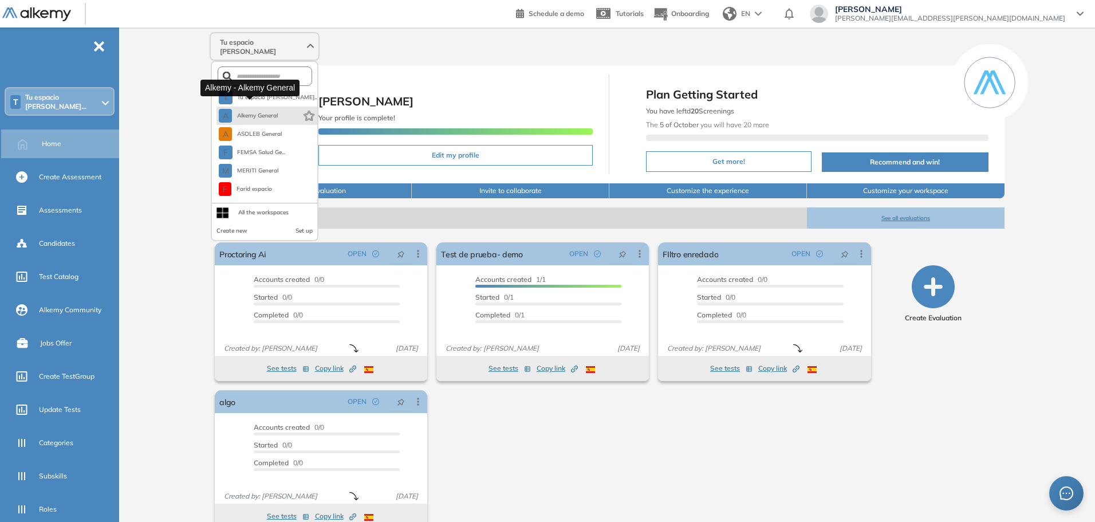
click at [254, 111] on span "Alkemy General" at bounding box center [257, 115] width 41 height 9
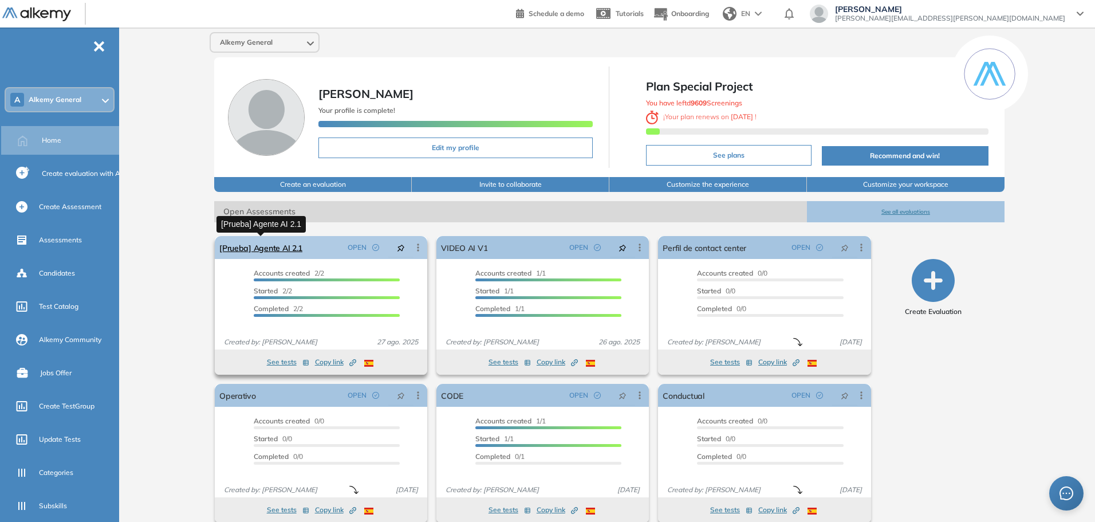
click at [280, 246] on link "[Prueba] Agente AI 2.1" at bounding box center [260, 247] width 83 height 23
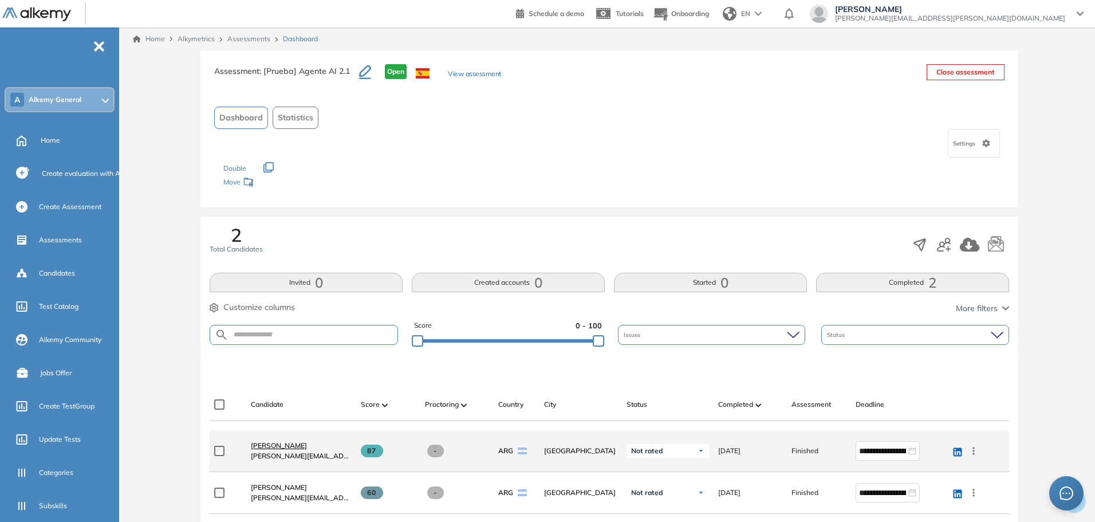
click at [278, 447] on span "[PERSON_NAME]" at bounding box center [279, 445] width 56 height 9
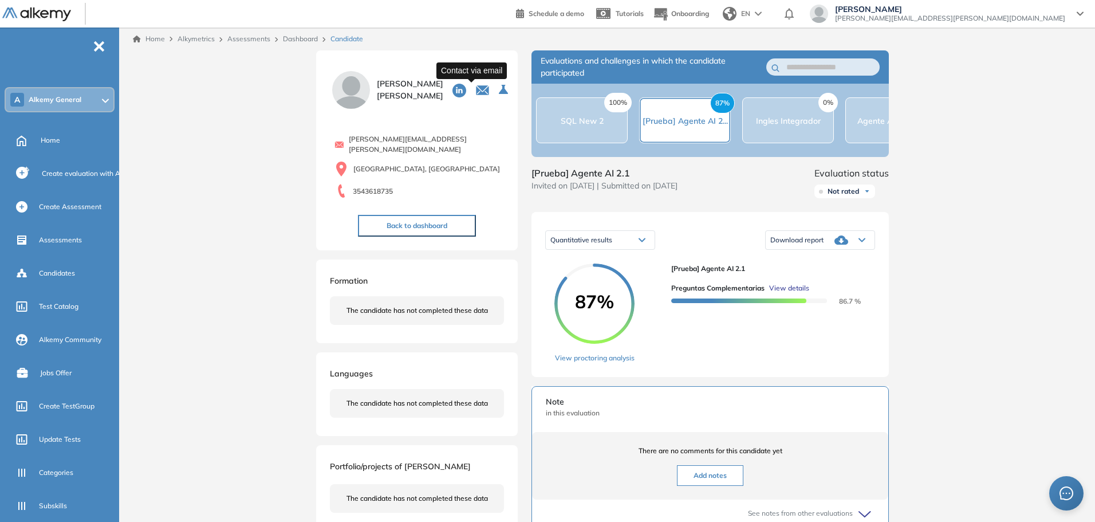
click at [477, 88] on icon "button" at bounding box center [482, 89] width 11 height 6
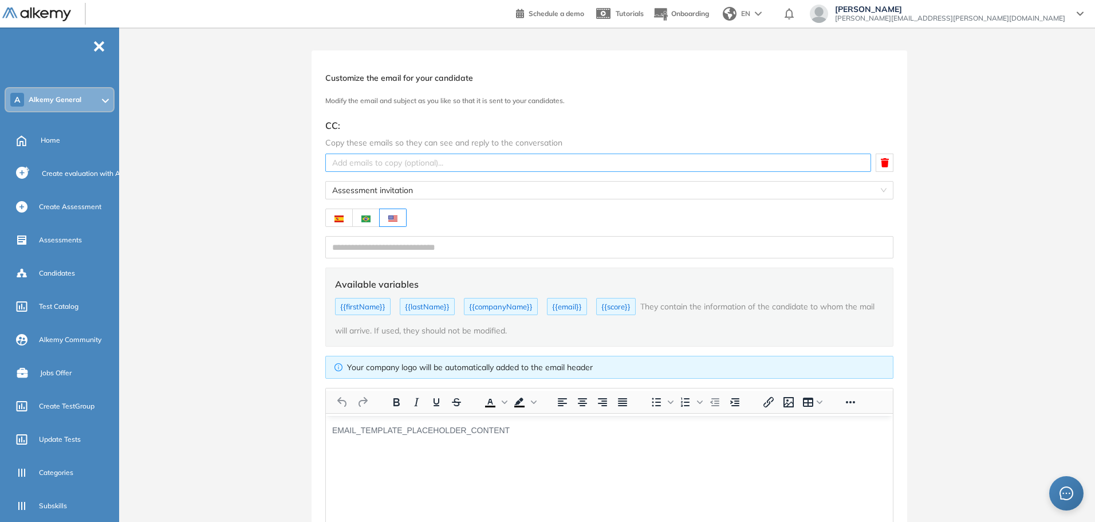
click at [461, 165] on div at bounding box center [598, 163] width 540 height 14
click at [298, 192] on div "Customize the email for your candidate Modify the email and subject as you like…" at bounding box center [610, 361] width 972 height 622
click at [378, 246] on input "text" at bounding box center [609, 247] width 568 height 22
click at [285, 244] on div "Customize the email for your candidate Modify the email and subject as you like…" at bounding box center [610, 361] width 972 height 622
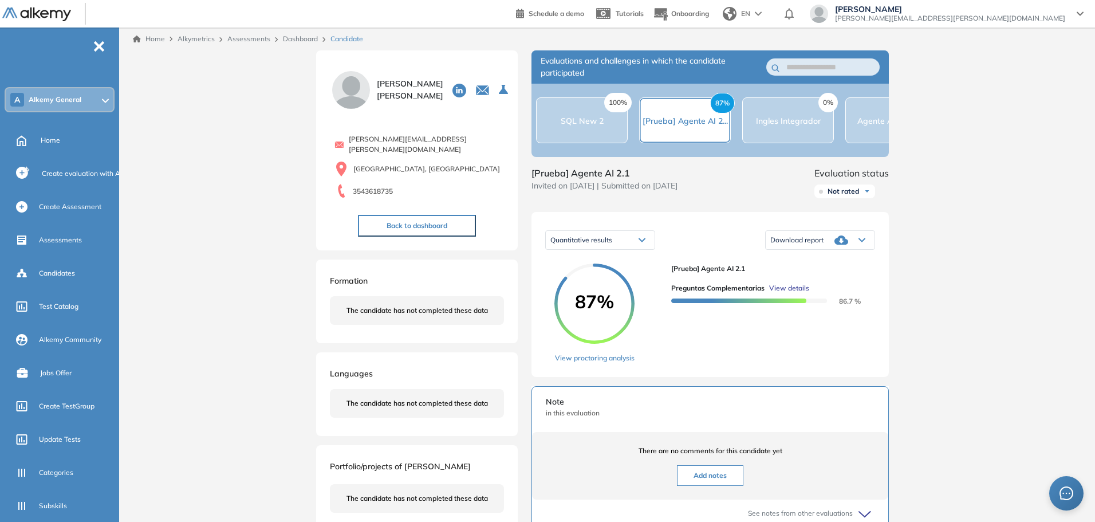
click at [304, 39] on link "Dashboard" at bounding box center [300, 38] width 35 height 9
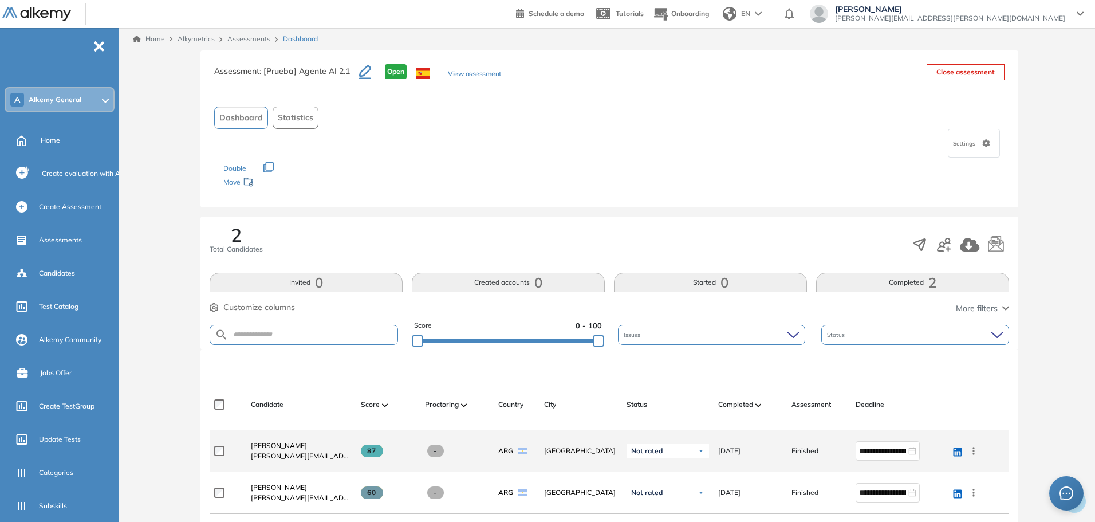
click at [274, 443] on span "[PERSON_NAME]" at bounding box center [279, 445] width 56 height 9
